Goal: Task Accomplishment & Management: Manage account settings

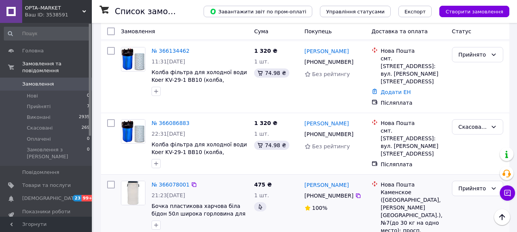
scroll to position [306, 0]
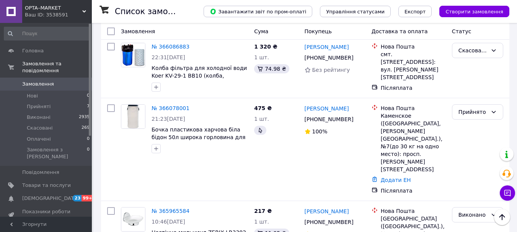
click at [85, 195] on span "99+" at bounding box center [87, 198] width 13 height 7
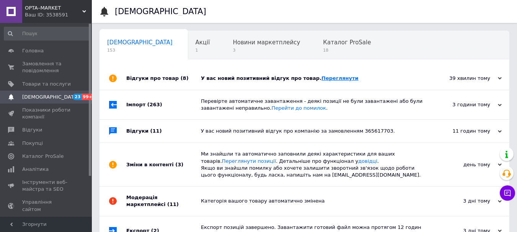
click at [324, 79] on link "Переглянути" at bounding box center [339, 78] width 37 height 6
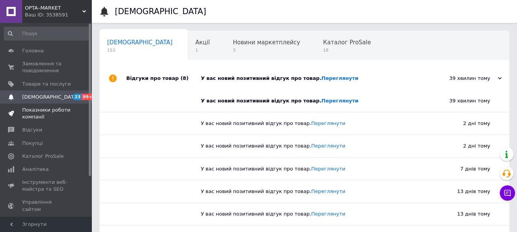
click at [42, 109] on span "Показники роботи компанії" at bounding box center [46, 114] width 49 height 14
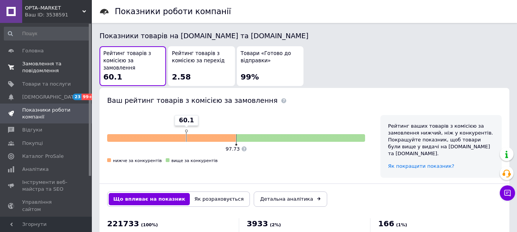
click at [46, 63] on span "Замовлення та повідомлення" at bounding box center [46, 67] width 49 height 14
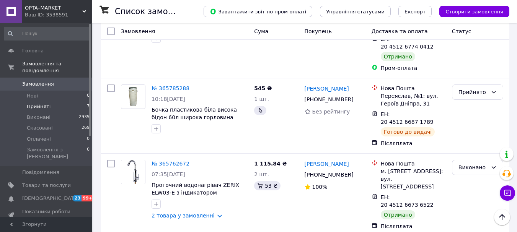
click at [69, 101] on li "Прийняті 7" at bounding box center [47, 106] width 94 height 11
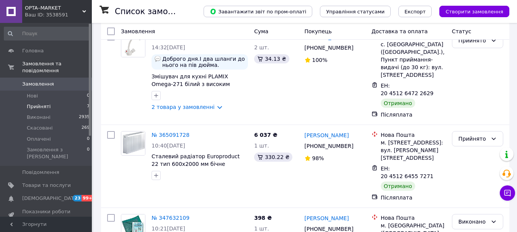
scroll to position [467, 0]
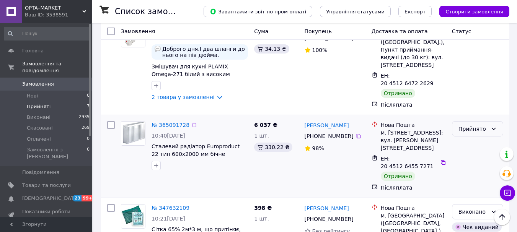
click at [495, 126] on icon at bounding box center [493, 129] width 6 height 6
click at [479, 96] on li "Виконано" at bounding box center [477, 97] width 50 height 14
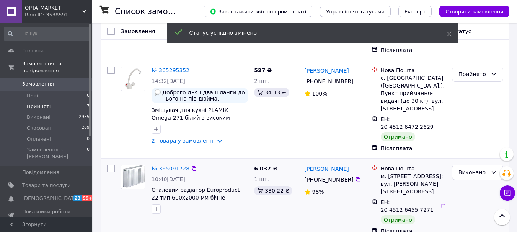
scroll to position [391, 0]
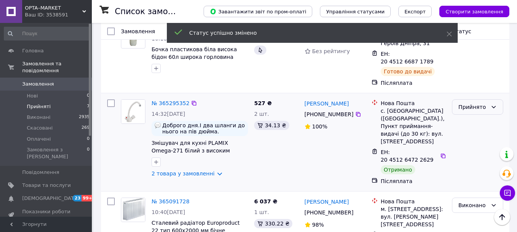
drag, startPoint x: 491, startPoint y: 60, endPoint x: 490, endPoint y: 63, distance: 3.9
click at [491, 99] on div "Прийнято" at bounding box center [477, 106] width 51 height 15
click at [476, 81] on li "Виконано" at bounding box center [477, 83] width 50 height 14
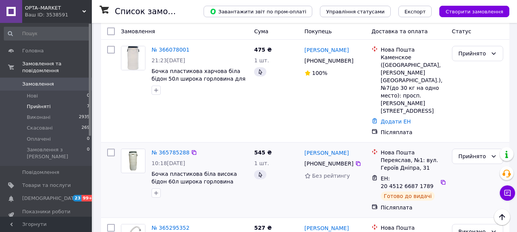
scroll to position [276, 0]
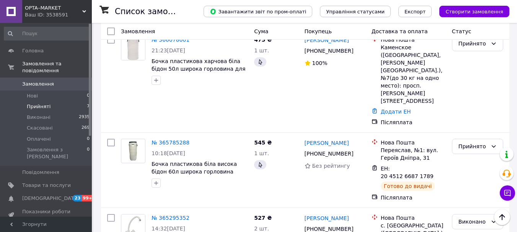
click at [176, 140] on link "№ 365785288" at bounding box center [170, 143] width 38 height 6
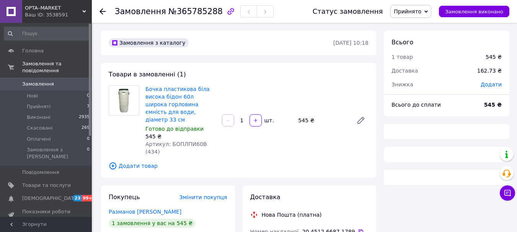
scroll to position [115, 0]
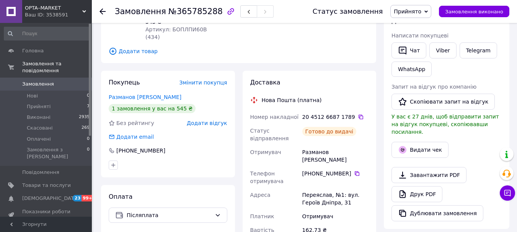
click at [103, 10] on icon at bounding box center [102, 11] width 6 height 6
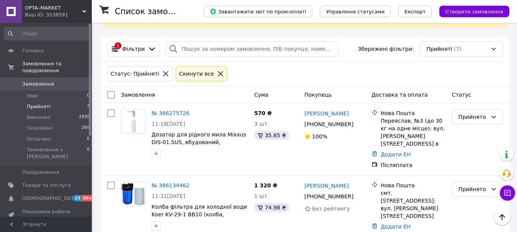
scroll to position [38, 0]
